Goal: Task Accomplishment & Management: Use online tool/utility

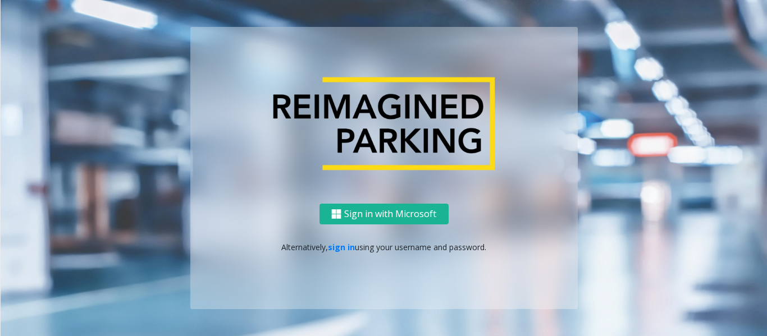
click at [329, 254] on div "Sign in with Microsoft Alternatively, sign in using your username and password." at bounding box center [383, 257] width 387 height 106
click at [337, 249] on link "sign in" at bounding box center [341, 247] width 27 height 11
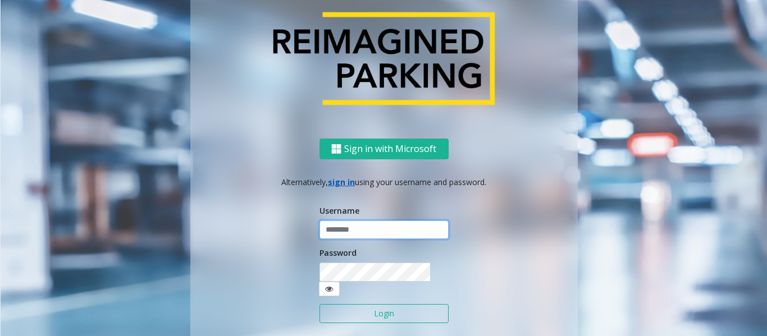
type input "******"
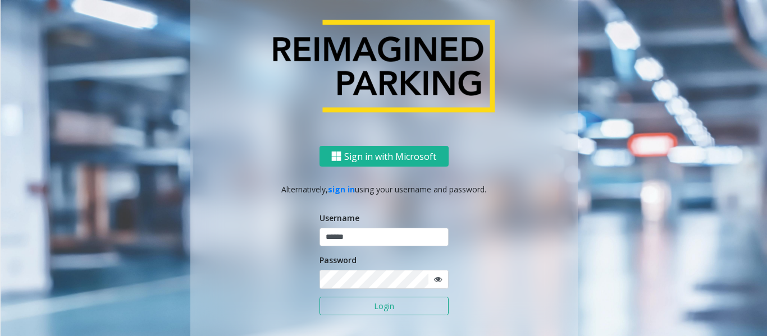
click at [345, 308] on button "Login" at bounding box center [383, 306] width 129 height 19
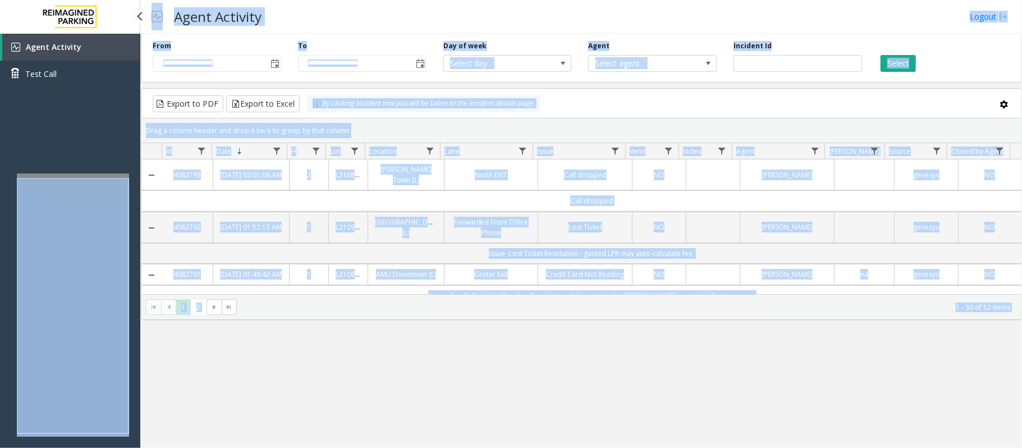
click at [79, 146] on div "Agent Activity Test Call" at bounding box center [70, 258] width 140 height 448
click at [79, 129] on div "Agent Activity Test Call" at bounding box center [70, 258] width 140 height 448
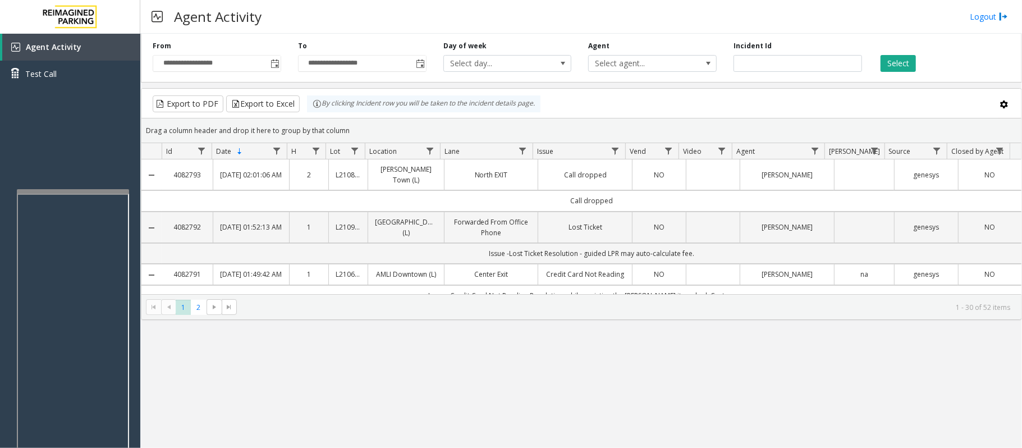
click at [76, 193] on div at bounding box center [73, 191] width 112 height 4
